Goal: Task Accomplishment & Management: Manage account settings

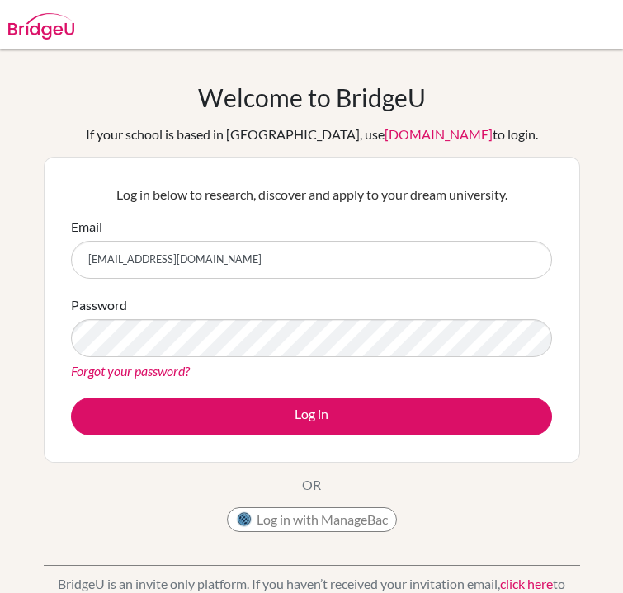
type input "[EMAIL_ADDRESS][DOMAIN_NAME]"
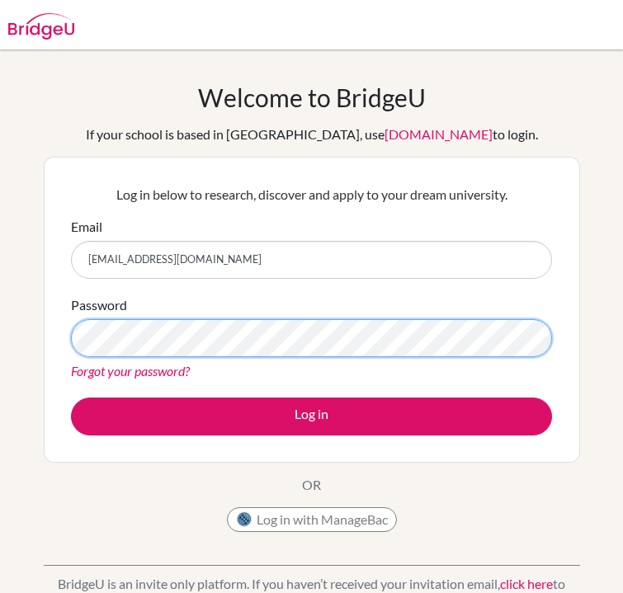
click at [71, 397] on button "Log in" at bounding box center [311, 416] width 481 height 38
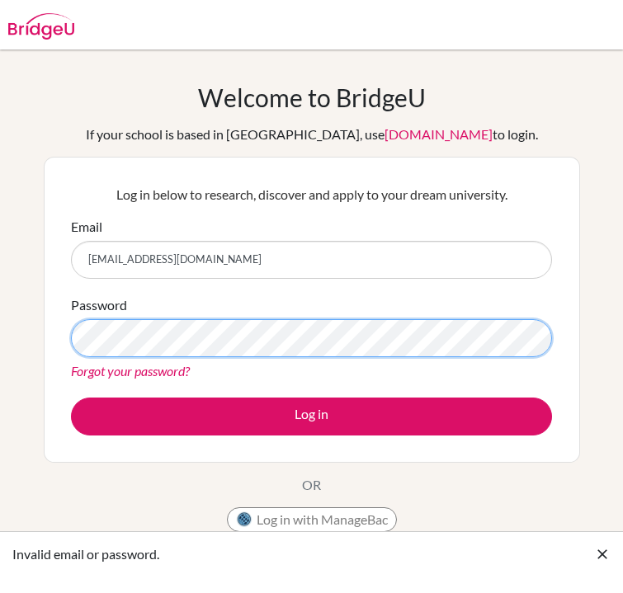
click at [71, 397] on button "Log in" at bounding box center [311, 416] width 481 height 38
